Goal: Transaction & Acquisition: Purchase product/service

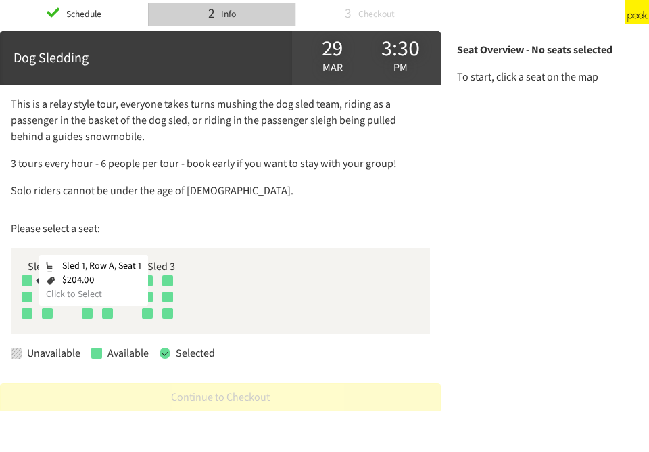
click at [25, 279] on div at bounding box center [27, 280] width 11 height 11
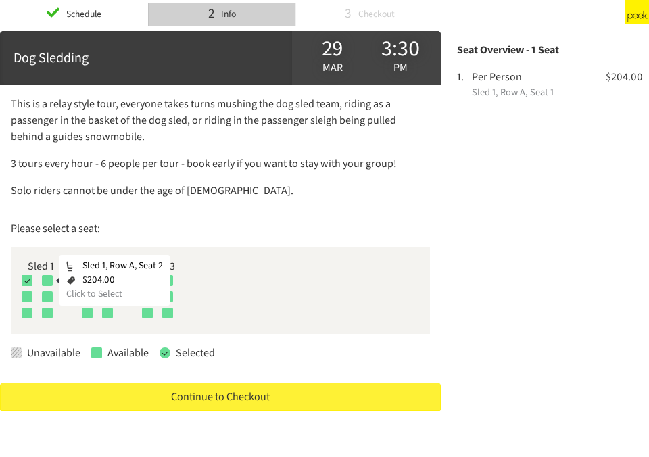
click at [51, 280] on div at bounding box center [47, 280] width 11 height 11
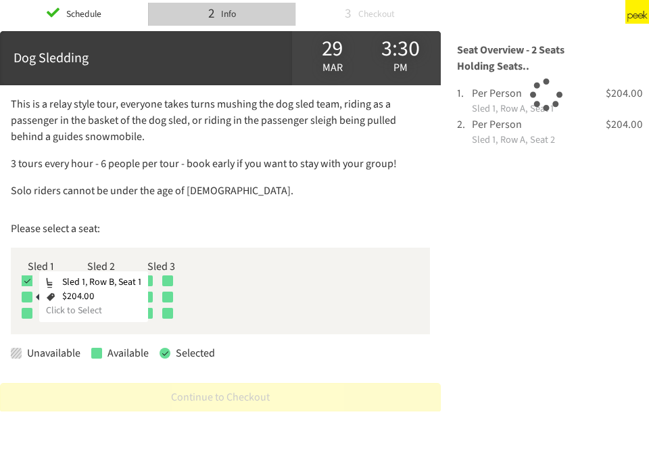
click at [27, 296] on div at bounding box center [27, 297] width 11 height 11
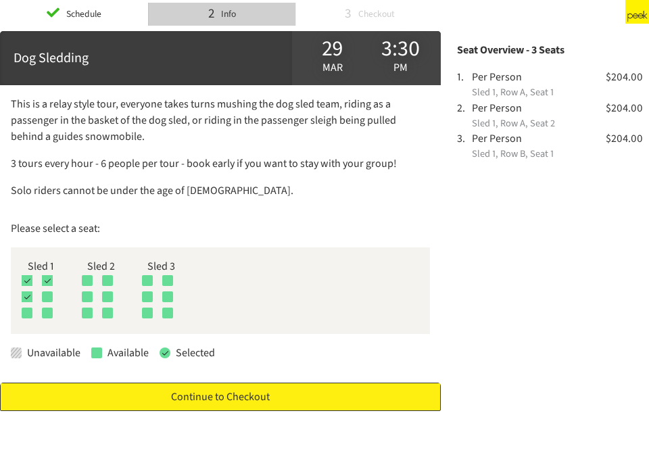
click at [271, 393] on link "Continue to Checkout" at bounding box center [220, 397] width 441 height 28
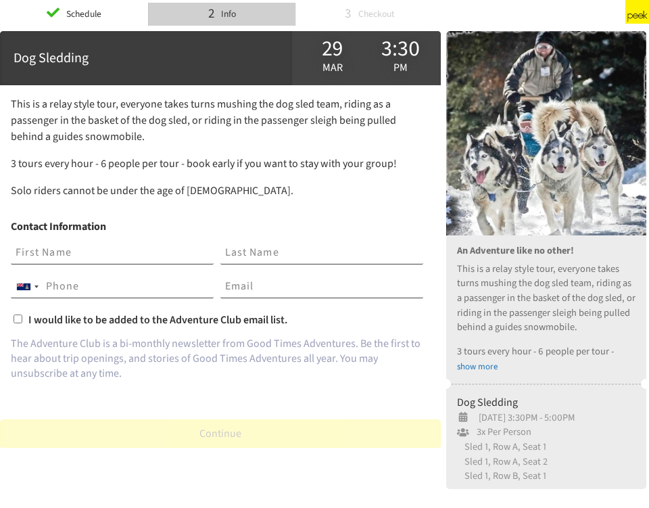
click at [112, 245] on input "text" at bounding box center [112, 252] width 203 height 23
type input "[PERSON_NAME]"
type input "[PHONE_NUMBER]"
type input "[PERSON_NAME][EMAIL_ADDRESS][PERSON_NAME][DOMAIN_NAME]"
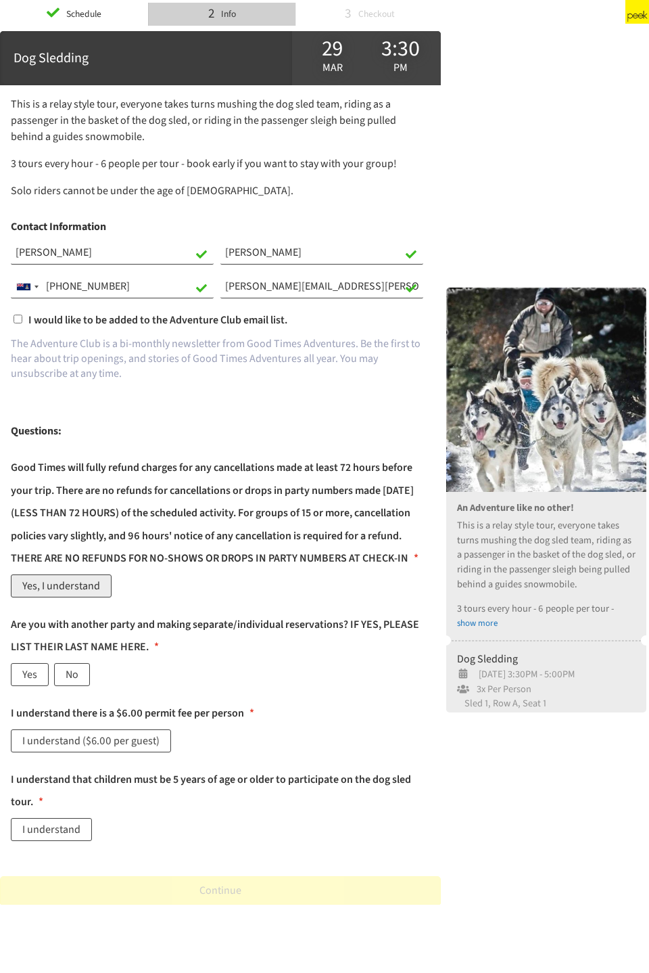
click at [70, 434] on label "Yes, I understand" at bounding box center [61, 585] width 101 height 23
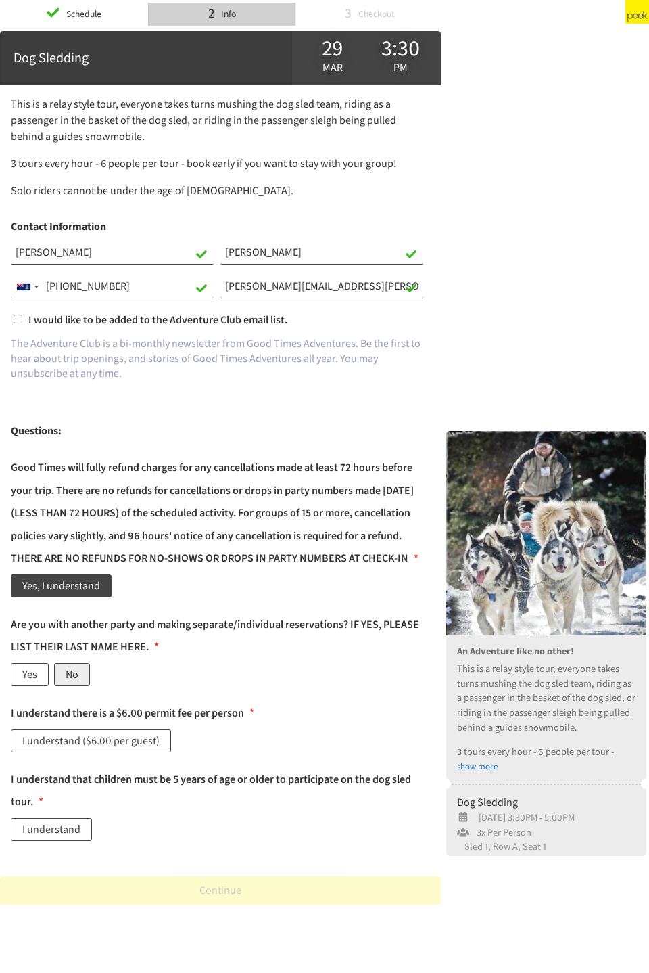
click at [76, 434] on label "No" at bounding box center [72, 674] width 36 height 23
click at [59, 434] on label "I understand ($6.00 per guest)" at bounding box center [91, 740] width 160 height 23
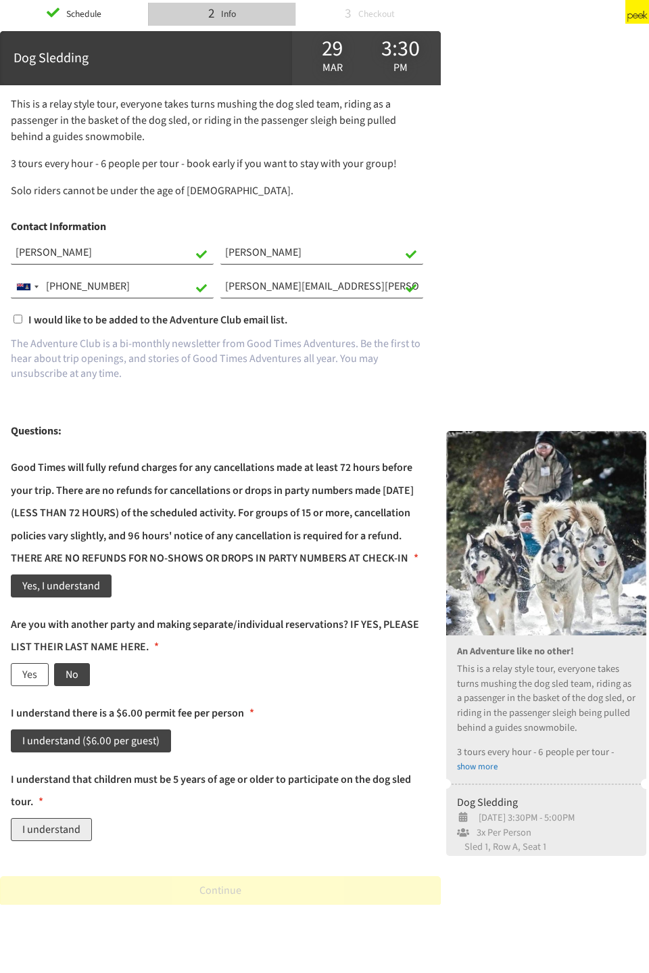
click at [68, 434] on label "I understand" at bounding box center [51, 829] width 81 height 23
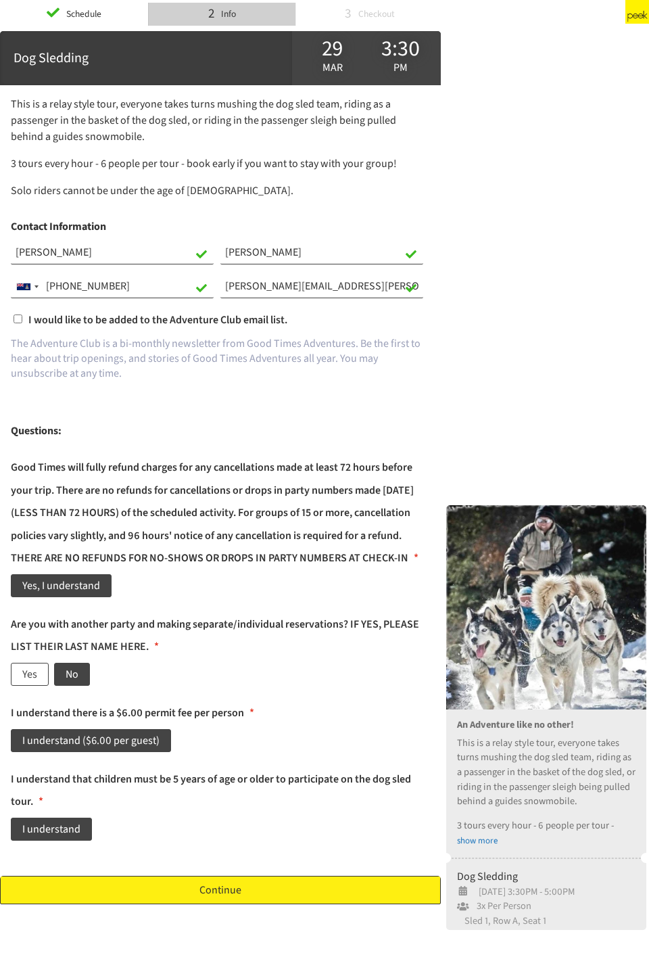
click at [251, 434] on link "Continue" at bounding box center [220, 890] width 441 height 28
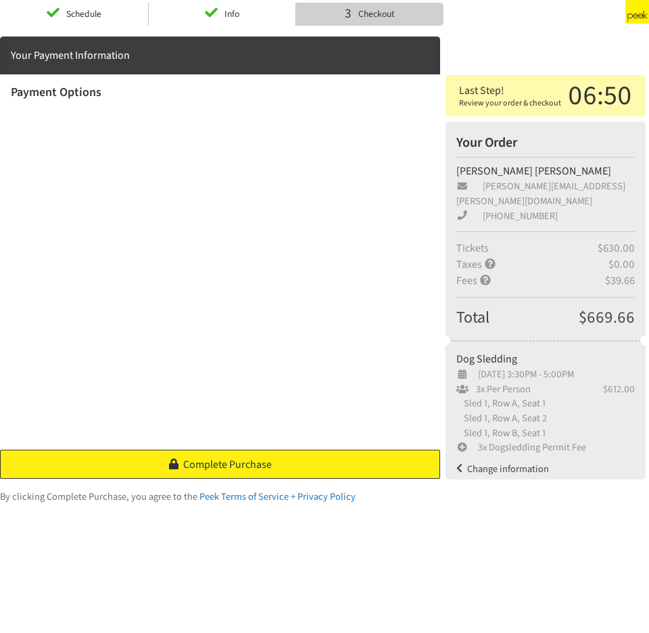
click at [204, 434] on span "Complete Purchase" at bounding box center [227, 464] width 89 height 15
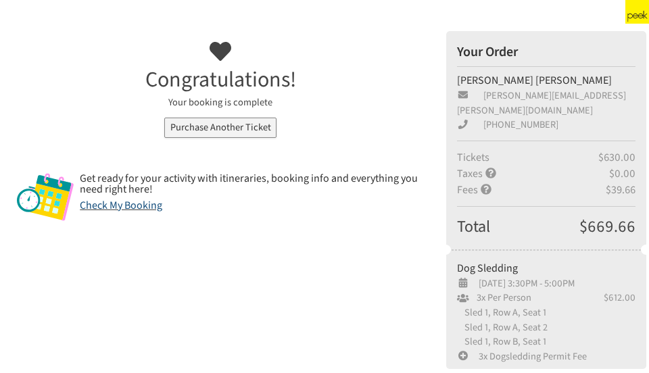
click at [143, 202] on link "Check My Booking" at bounding box center [121, 205] width 83 height 15
